Goal: Find contact information: Find contact information

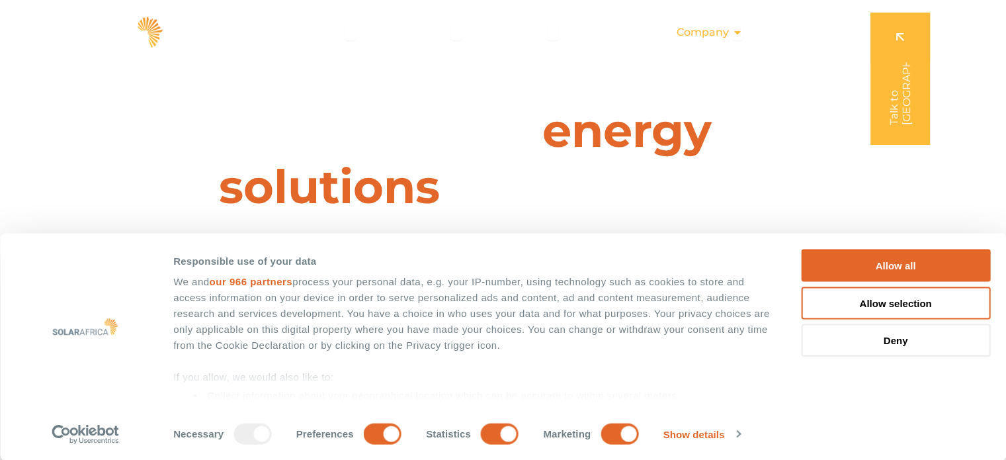
click at [714, 33] on span "Company" at bounding box center [702, 32] width 52 height 16
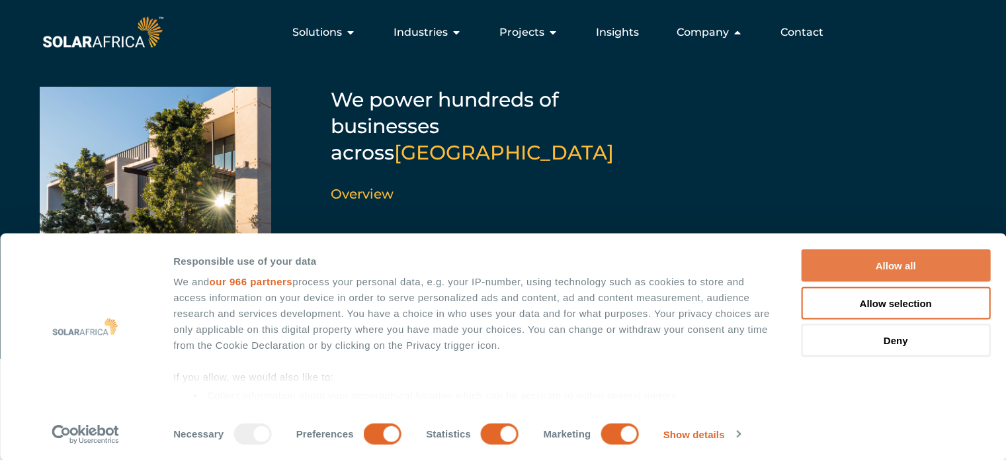
click at [918, 260] on button "Allow all" at bounding box center [895, 265] width 189 height 32
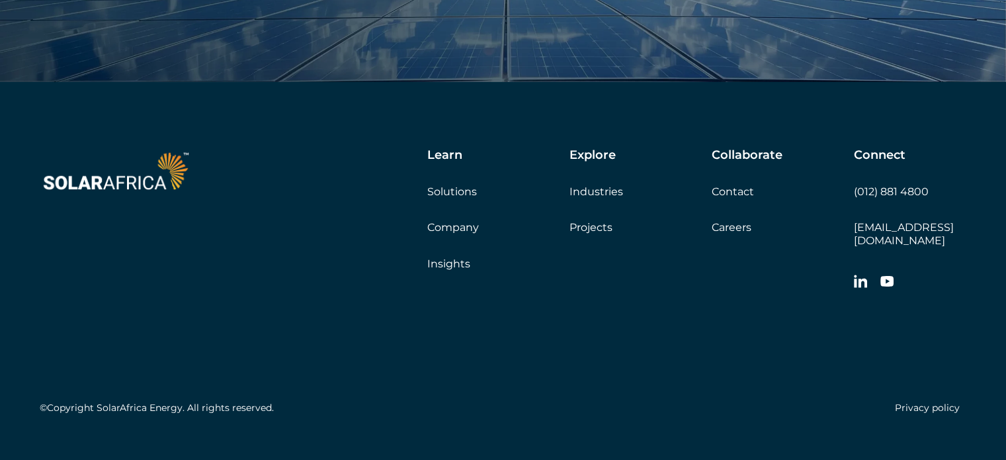
scroll to position [4504, 0]
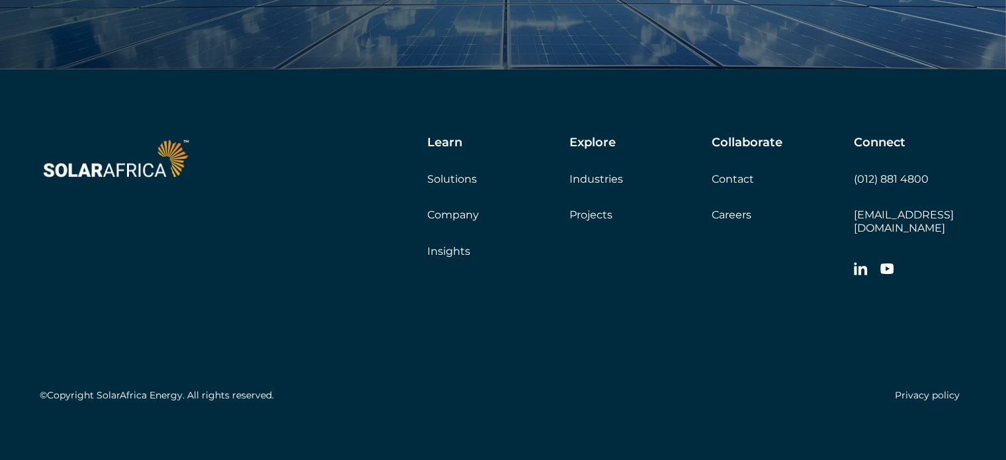
click at [735, 178] on link "Contact" at bounding box center [732, 179] width 42 height 13
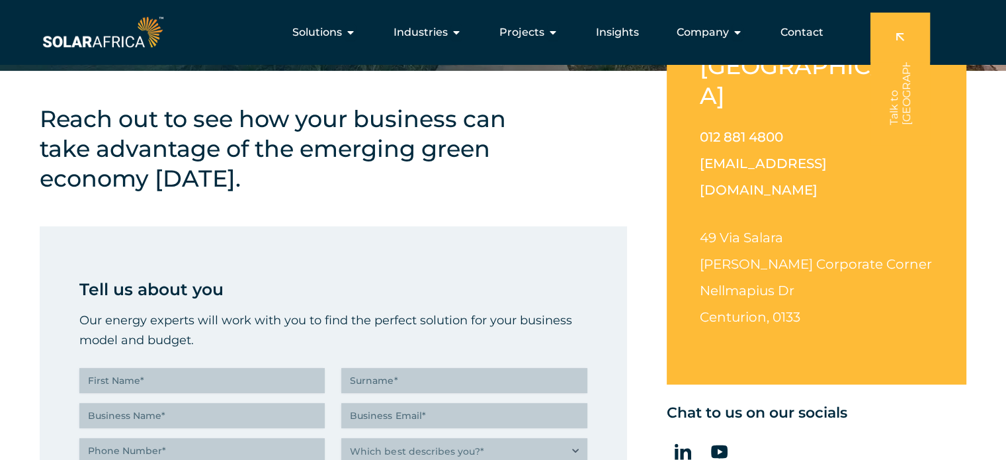
scroll to position [264, 0]
